Goal: Information Seeking & Learning: Learn about a topic

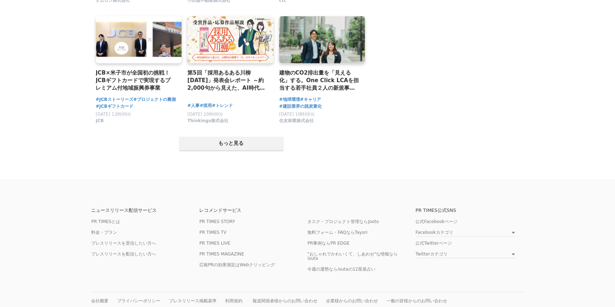
scroll to position [1434, 0]
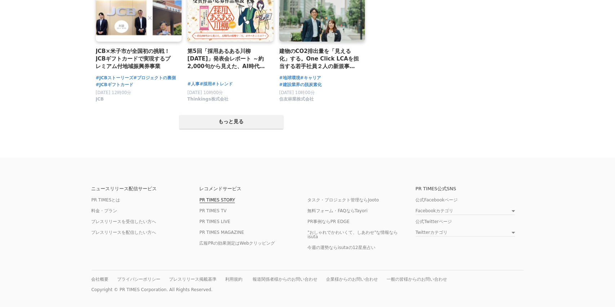
click at [230, 199] on link "PR TIMES STORY" at bounding box center [218, 200] width 36 height 5
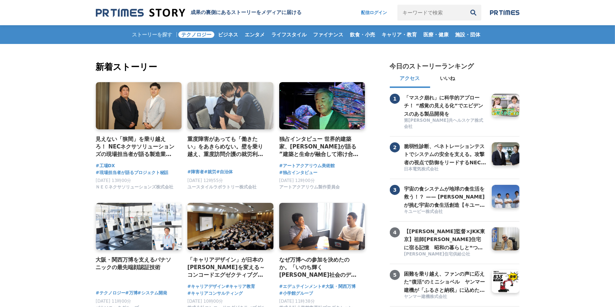
click at [195, 35] on span "テクノロジー" at bounding box center [196, 34] width 36 height 6
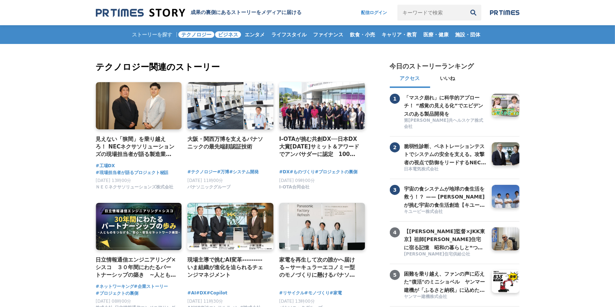
click at [228, 35] on span "ビジネス" at bounding box center [228, 34] width 26 height 6
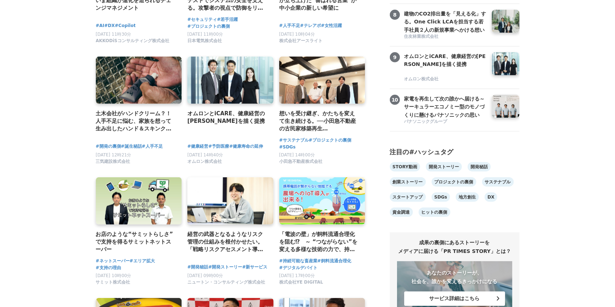
scroll to position [480, 0]
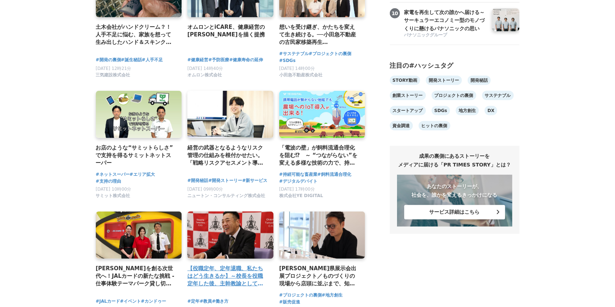
click at [245, 245] on link at bounding box center [230, 235] width 90 height 50
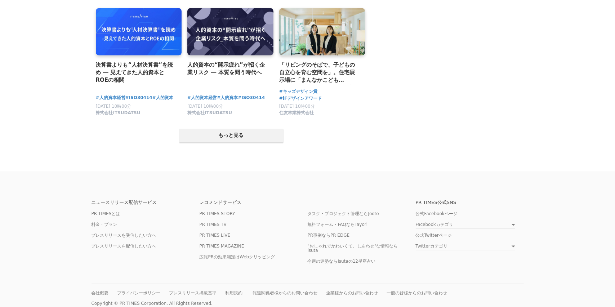
scroll to position [1440, 0]
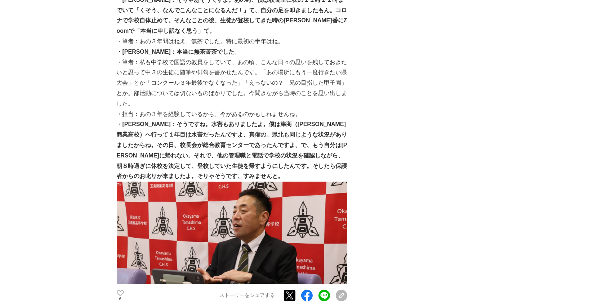
scroll to position [2593, 0]
